Goal: Navigation & Orientation: Go to known website

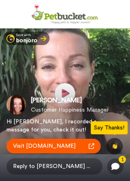
click at [68, 94] on div "[PERSON_NAME] Customer Happiness Manager Hi [PERSON_NAME], I recorded a message…" at bounding box center [65, 130] width 130 height 103
click at [69, 94] on div "[PERSON_NAME] Customer Happiness Manager Hi [PERSON_NAME], I recorded a message…" at bounding box center [65, 130] width 130 height 103
click at [66, 93] on div "[PERSON_NAME] Customer Happiness Manager Hi [PERSON_NAME], I recorded a message…" at bounding box center [65, 130] width 130 height 103
click at [65, 95] on div "[PERSON_NAME] Customer Happiness Manager" at bounding box center [65, 105] width 117 height 20
click at [67, 105] on span "[PERSON_NAME]" at bounding box center [70, 101] width 78 height 10
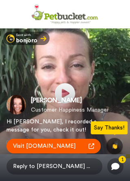
click at [66, 95] on div "Kelly Gillies Customer Happiness Manager" at bounding box center [65, 105] width 117 height 20
click at [30, 106] on div "Kelly Gillies Customer Happiness Manager" at bounding box center [65, 105] width 117 height 20
click at [52, 100] on span "[PERSON_NAME]" at bounding box center [70, 101] width 78 height 10
click at [68, 91] on div "[PERSON_NAME] Customer Happiness Manager Hi [PERSON_NAME], I recorded a message…" at bounding box center [65, 130] width 130 height 103
click at [32, 41] on div "bonjoro" at bounding box center [26, 41] width 21 height 6
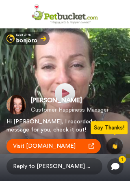
click at [68, 93] on div "[PERSON_NAME] Customer Happiness Manager Hi [PERSON_NAME], I recorded a message…" at bounding box center [65, 130] width 130 height 103
click at [68, 94] on div "[PERSON_NAME] Customer Happiness Manager Hi [PERSON_NAME], I recorded a message…" at bounding box center [65, 130] width 130 height 103
click at [68, 98] on span "[PERSON_NAME]" at bounding box center [70, 101] width 78 height 10
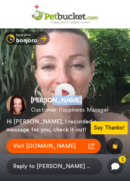
click at [67, 90] on div "[PERSON_NAME] Customer Happiness Manager Hi [PERSON_NAME], I recorded a message…" at bounding box center [65, 130] width 130 height 103
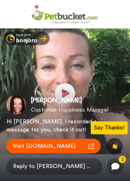
click at [54, 130] on div "Hi [PERSON_NAME], I recorded a message for you, check it out!" at bounding box center [54, 126] width 94 height 16
click at [67, 146] on link "Visit [DOMAIN_NAME]" at bounding box center [54, 146] width 94 height 15
